Goal: Task Accomplishment & Management: Manage account settings

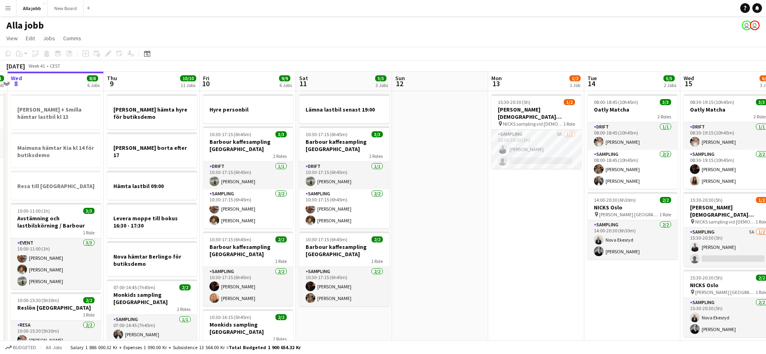
scroll to position [0, 332]
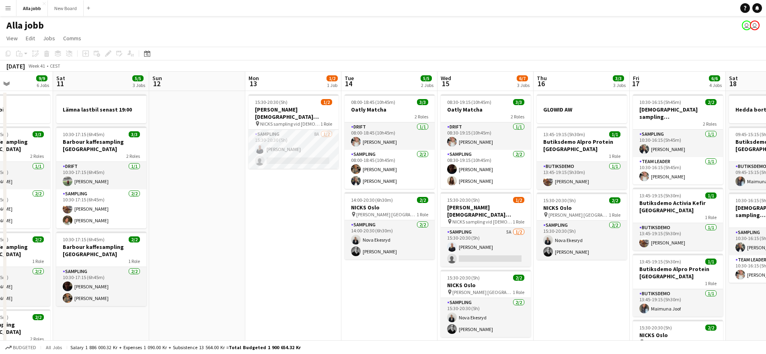
drag, startPoint x: 497, startPoint y: 160, endPoint x: 165, endPoint y: 121, distance: 333.8
click at [330, 140] on app-card-role "Sampling 8A [DATE] 15:30-20:30 (5h) [PERSON_NAME] single-neutral-actions" at bounding box center [294, 149] width 90 height 39
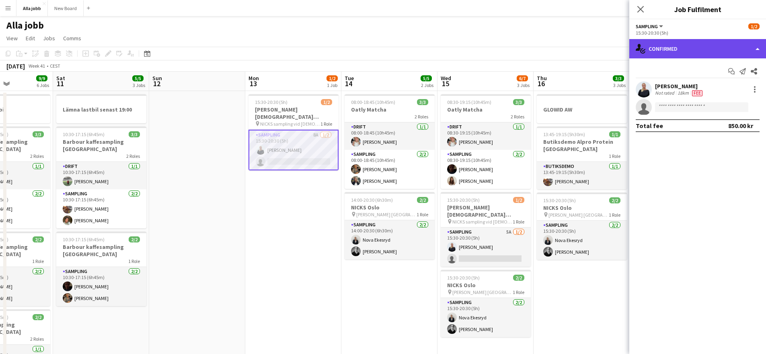
click at [722, 53] on div "single-neutral-actions-check-2 Confirmed" at bounding box center [698, 48] width 137 height 19
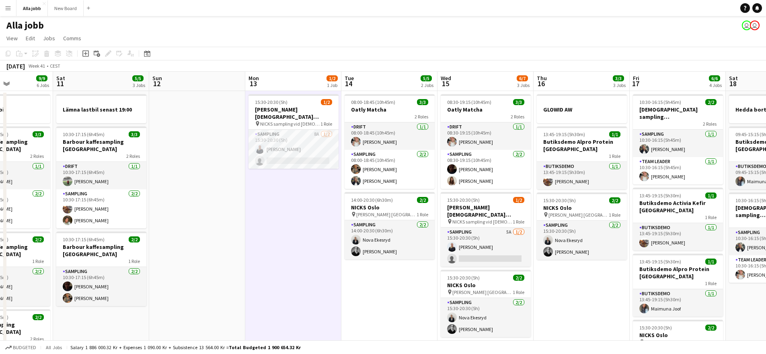
drag, startPoint x: 298, startPoint y: 213, endPoint x: 223, endPoint y: 211, distance: 75.7
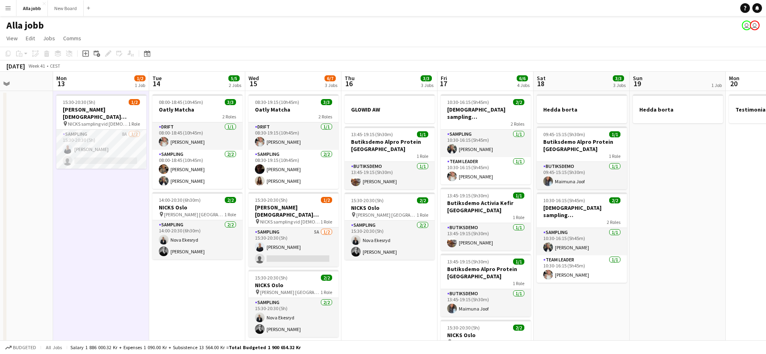
scroll to position [0, 239]
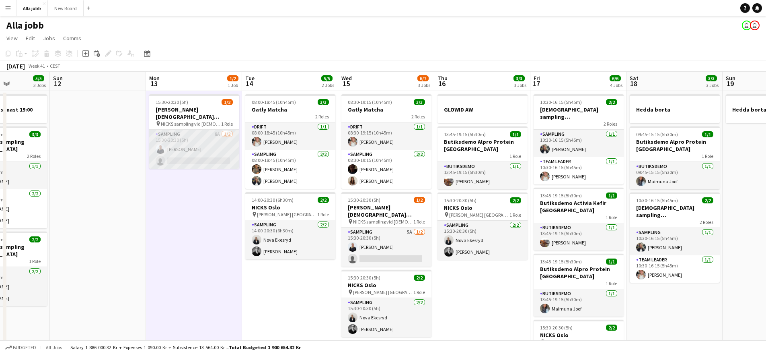
click at [187, 143] on app-card-role "Sampling 8A [DATE] 15:30-20:30 (5h) [PERSON_NAME] single-neutral-actions" at bounding box center [194, 149] width 90 height 39
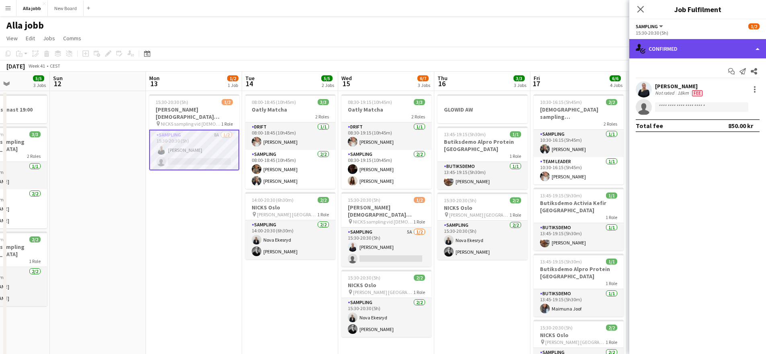
click at [695, 57] on div "single-neutral-actions-check-2 Confirmed" at bounding box center [698, 48] width 137 height 19
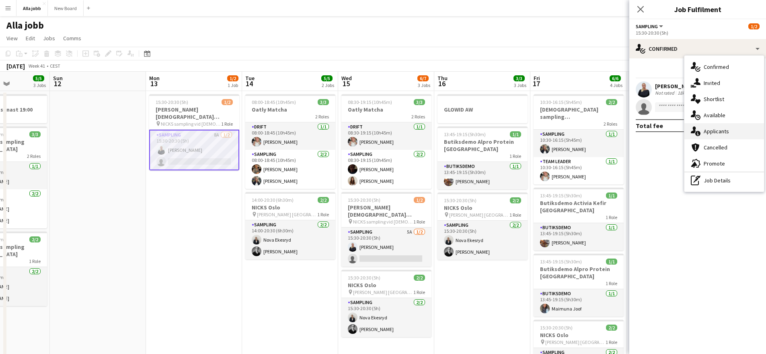
click at [712, 136] on div "single-neutral-actions-information Applicants" at bounding box center [725, 131] width 80 height 16
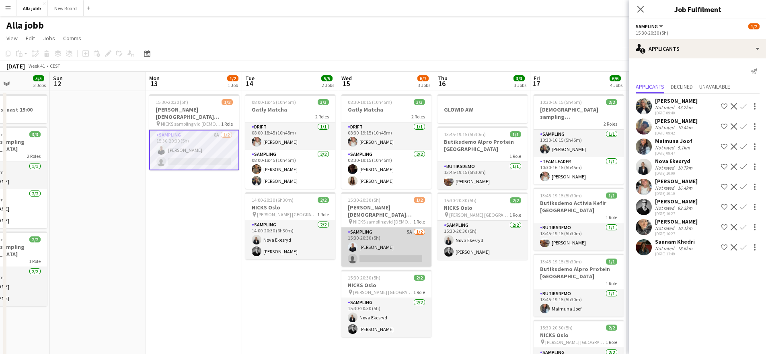
click at [412, 232] on app-card-role "Sampling 5A [DATE] 15:30-20:30 (5h) [PERSON_NAME] single-neutral-actions" at bounding box center [387, 246] width 90 height 39
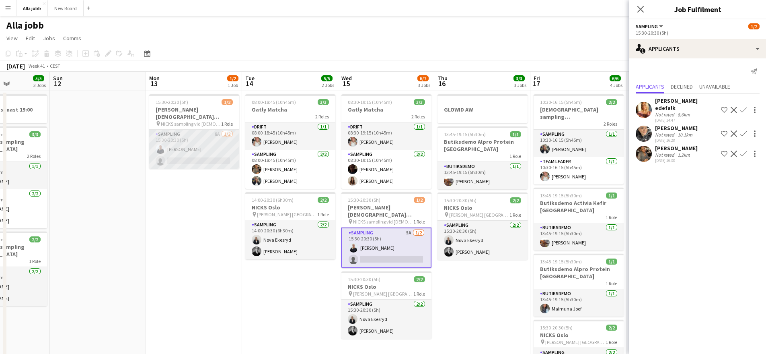
click at [210, 147] on app-card-role "Sampling 8A [DATE] 15:30-20:30 (5h) [PERSON_NAME] single-neutral-actions" at bounding box center [194, 149] width 90 height 39
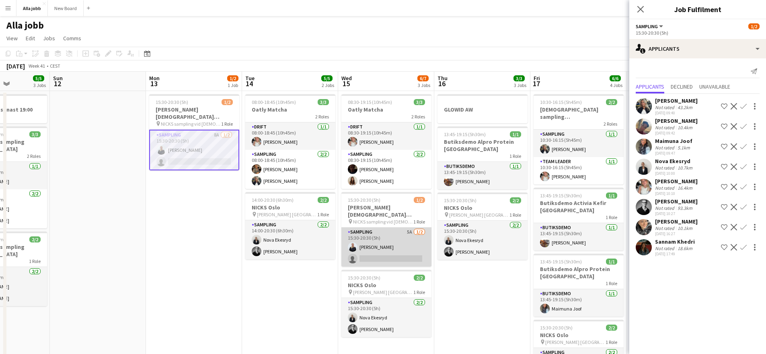
click at [411, 230] on app-card-role "Sampling 5A [DATE] 15:30-20:30 (5h) [PERSON_NAME] single-neutral-actions" at bounding box center [387, 246] width 90 height 39
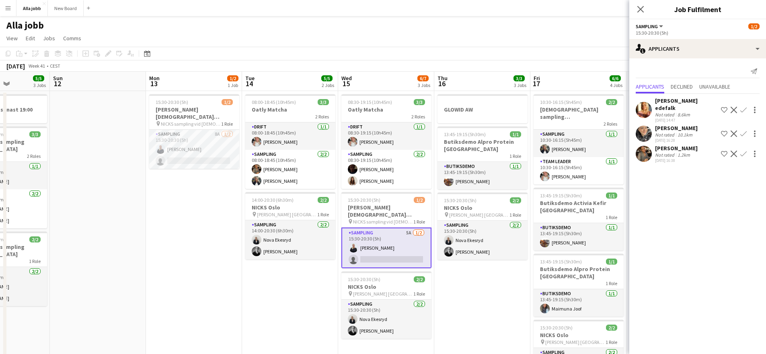
click at [352, 243] on app-user-avatar at bounding box center [354, 248] width 10 height 10
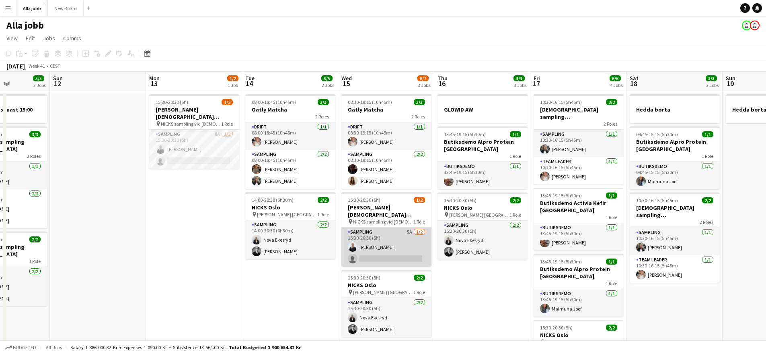
click at [354, 242] on app-user-avatar at bounding box center [353, 247] width 10 height 10
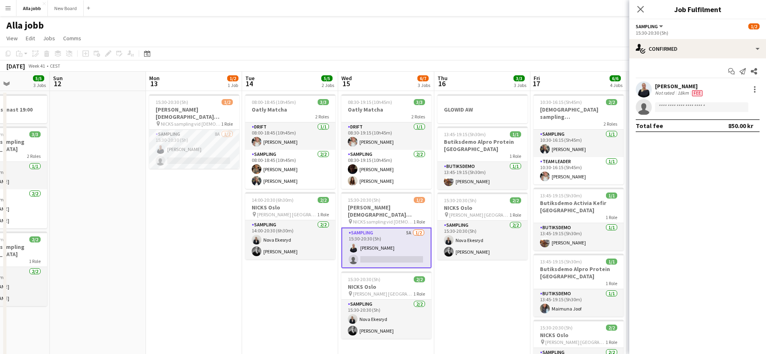
click at [653, 97] on div "[PERSON_NAME] Not rated 18km Fee" at bounding box center [698, 89] width 137 height 16
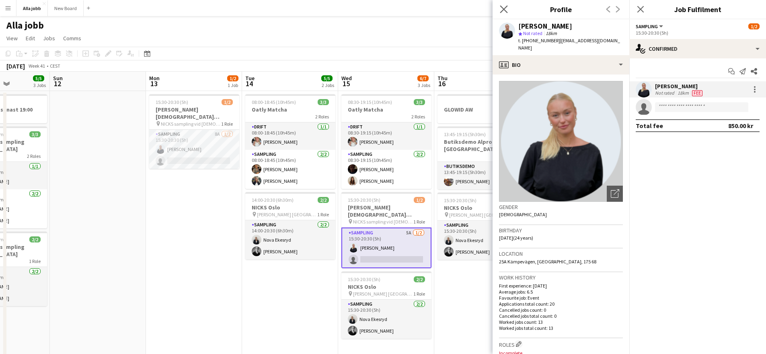
click at [506, 14] on app-icon "Close pop-in" at bounding box center [505, 10] width 12 height 12
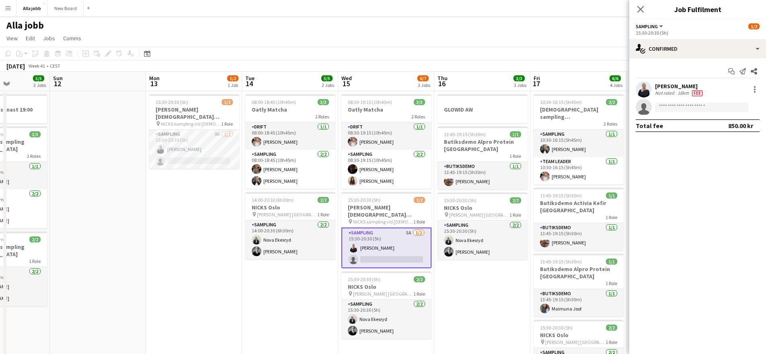
click at [634, 6] on div "Close pop-in" at bounding box center [641, 9] width 23 height 19
click at [636, 6] on app-icon "Close pop-in" at bounding box center [641, 10] width 12 height 12
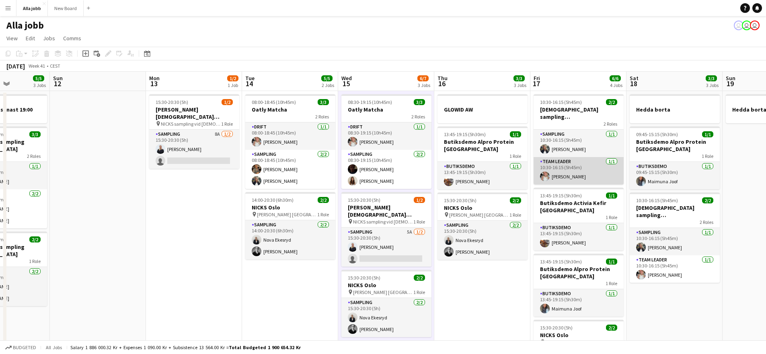
click at [577, 174] on app-card-role "Team Leader [DATE] 10:30-16:15 (5h45m) [PERSON_NAME]" at bounding box center [579, 170] width 90 height 27
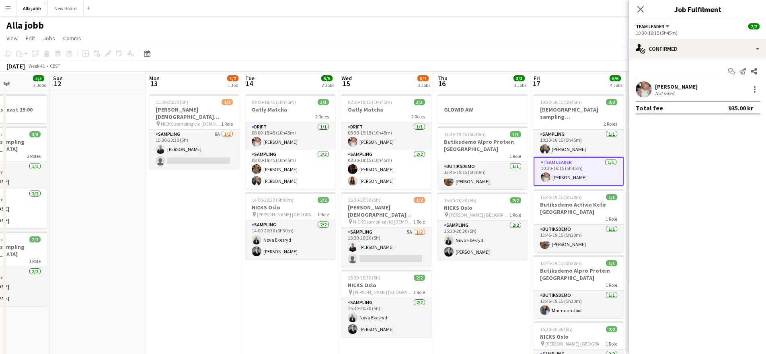
click at [649, 93] on app-user-avatar at bounding box center [644, 89] width 16 height 16
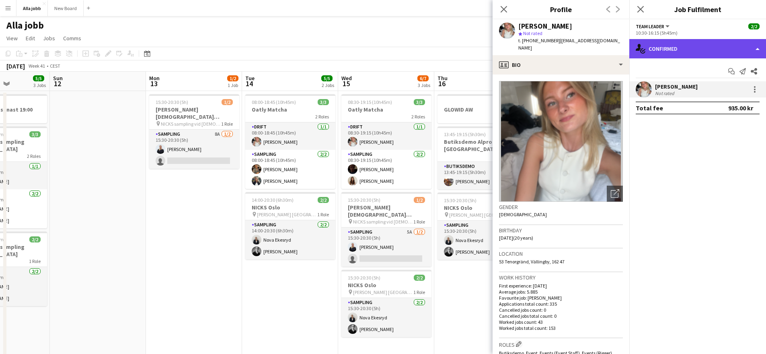
click at [658, 48] on div "single-neutral-actions-check-2 Confirmed" at bounding box center [698, 48] width 137 height 19
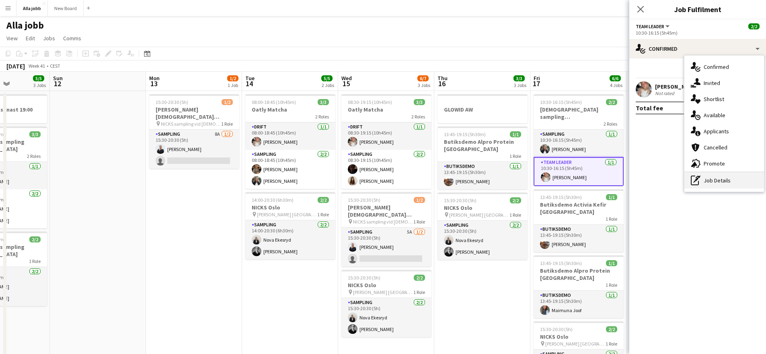
click at [716, 181] on div "pen-write Job Details" at bounding box center [725, 180] width 80 height 16
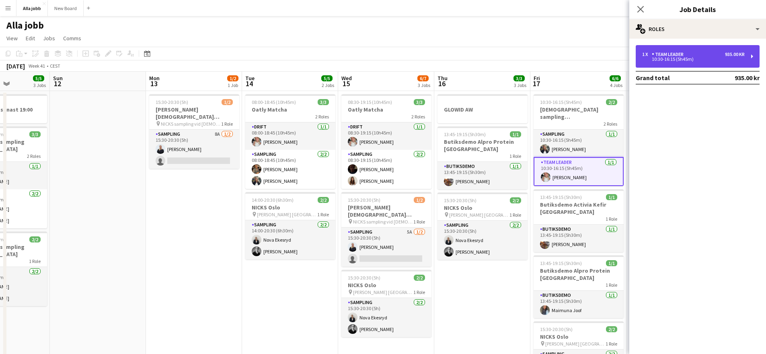
click at [678, 61] on div "10:30-16:15 (5h45m)" at bounding box center [694, 59] width 103 height 4
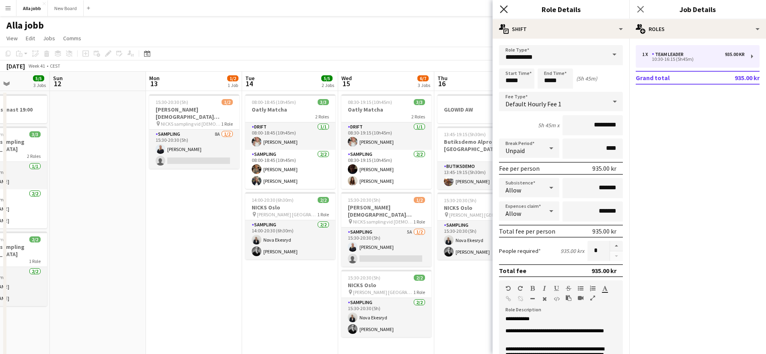
click at [506, 11] on icon at bounding box center [504, 9] width 8 height 8
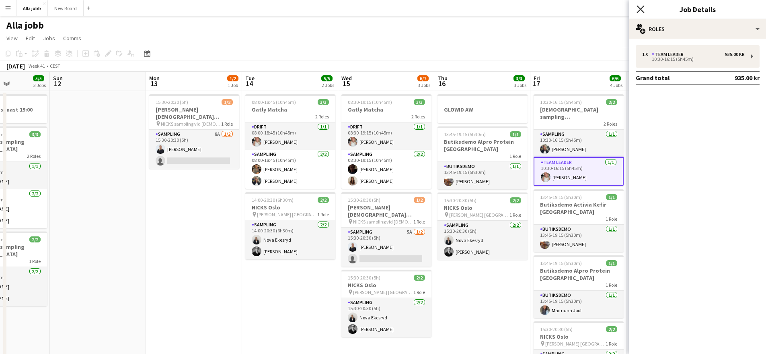
click at [640, 8] on icon at bounding box center [641, 9] width 8 height 8
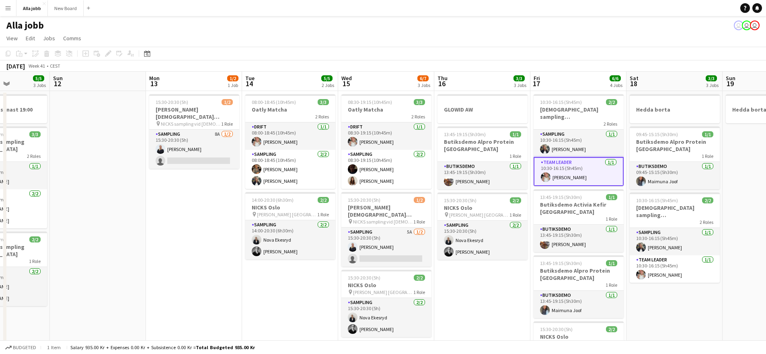
click at [556, 32] on app-page-menu "View Day view expanded Day view collapsed Month view Date picker Jump to [DATE]…" at bounding box center [383, 38] width 766 height 15
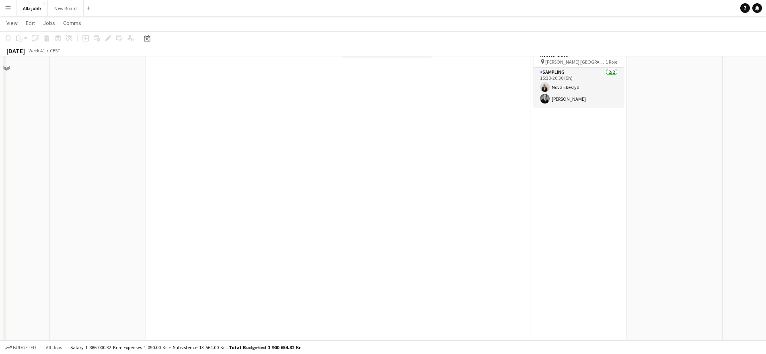
scroll to position [0, 0]
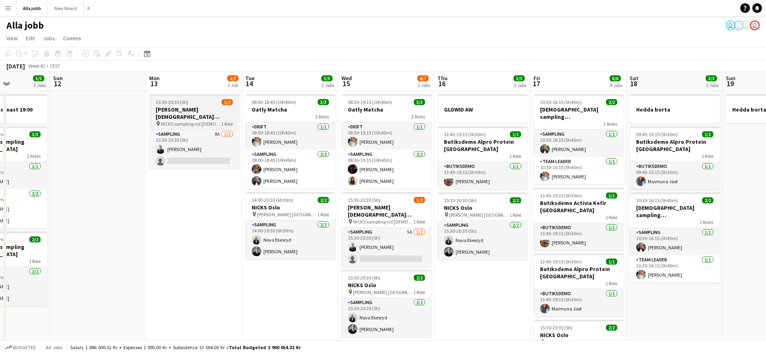
click at [168, 121] on span "NICKS sampling vid [DEMOGRAPHIC_DATA][PERSON_NAME] Stockholm" at bounding box center [191, 124] width 60 height 6
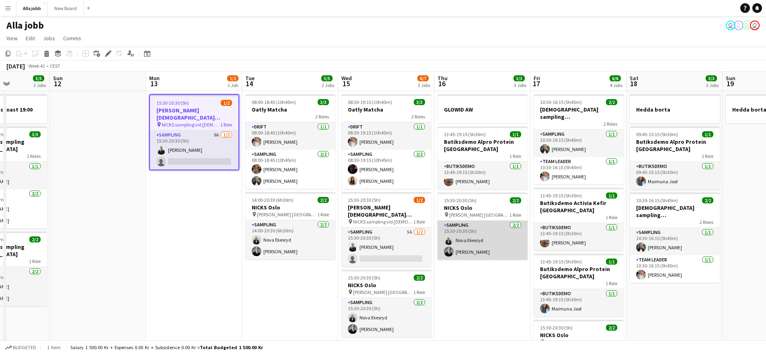
click at [444, 236] on app-card-role "Sampling [DATE] 15:30-20:30 (5h) Nova [PERSON_NAME]" at bounding box center [483, 239] width 90 height 39
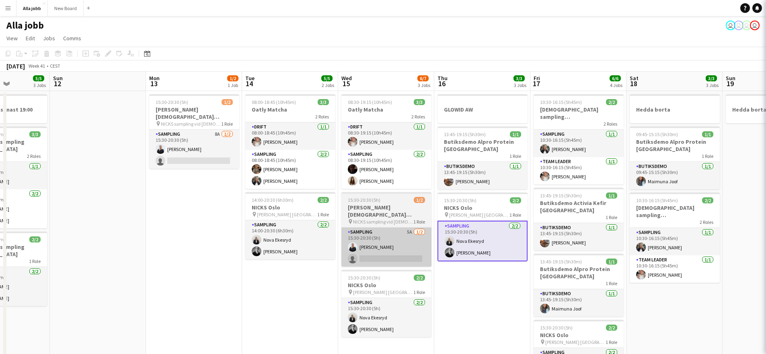
click at [415, 235] on app-card-role "Sampling 5A [DATE] 15:30-20:30 (5h) [PERSON_NAME] single-neutral-actions" at bounding box center [387, 246] width 90 height 39
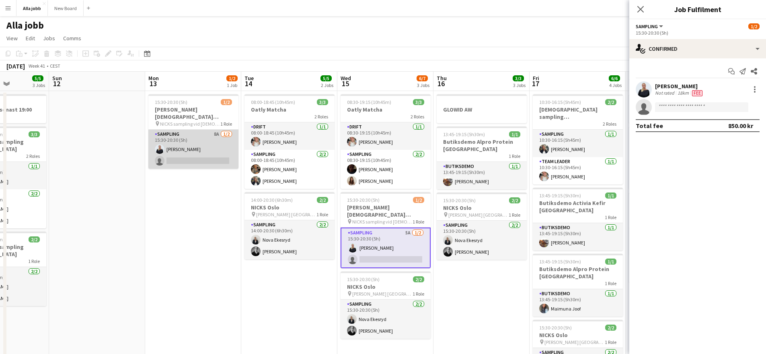
click at [198, 132] on app-card-role "Sampling 8A [DATE] 15:30-20:30 (5h) [PERSON_NAME] single-neutral-actions" at bounding box center [193, 149] width 90 height 39
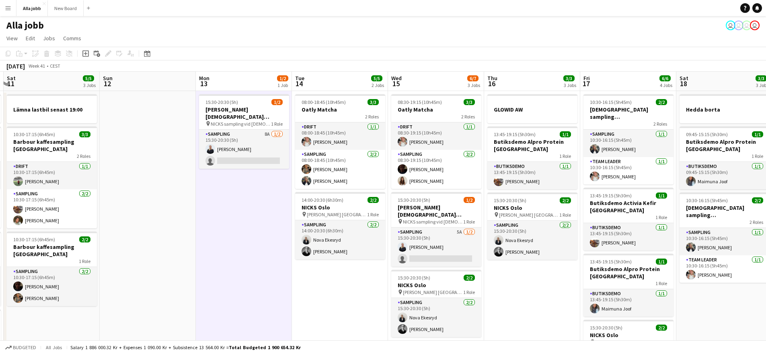
drag, startPoint x: 209, startPoint y: 307, endPoint x: 393, endPoint y: 333, distance: 186.1
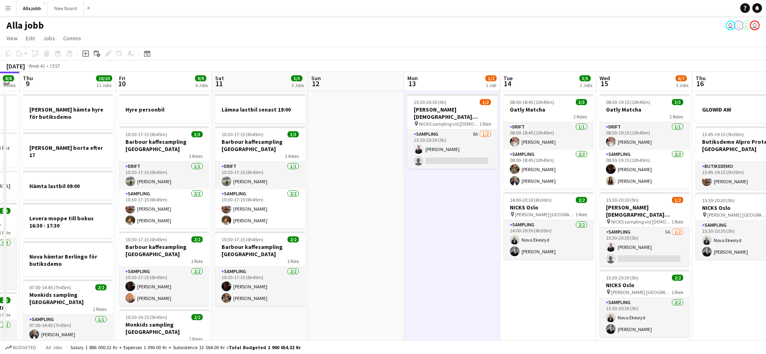
drag, startPoint x: 278, startPoint y: 310, endPoint x: 404, endPoint y: 308, distance: 125.1
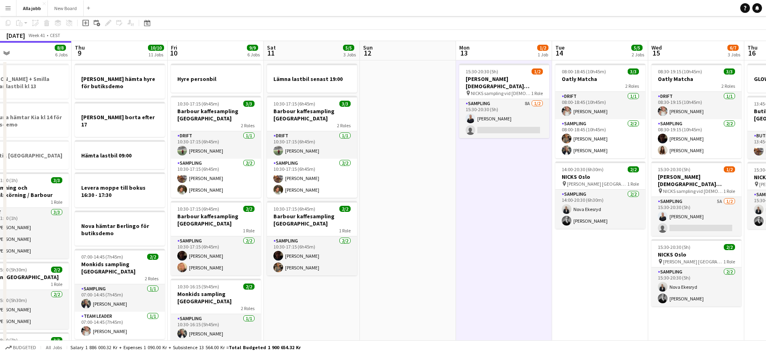
scroll to position [0, 0]
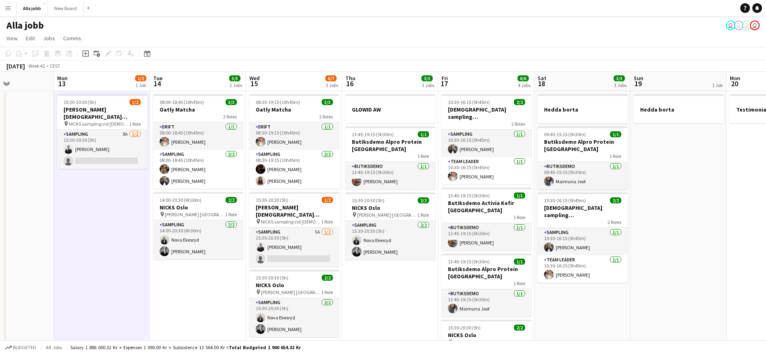
drag, startPoint x: 504, startPoint y: 293, endPoint x: 265, endPoint y: 283, distance: 239.2
